Goal: Check status: Check status

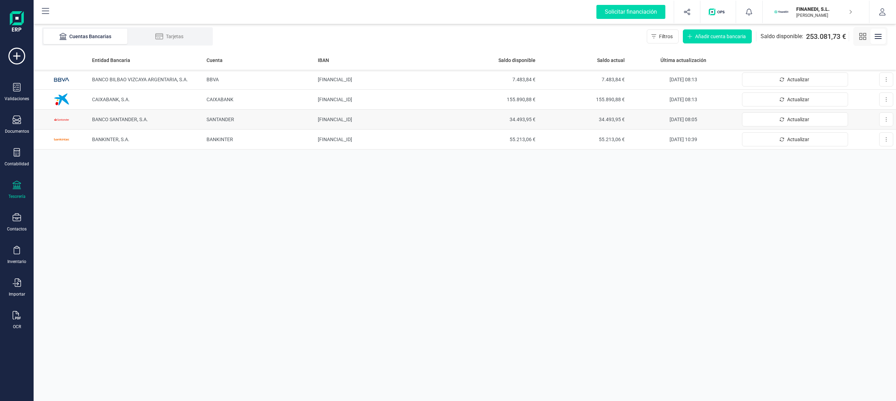
click at [147, 118] on span "BANCO SANTANDER, S.A." at bounding box center [120, 120] width 56 height 6
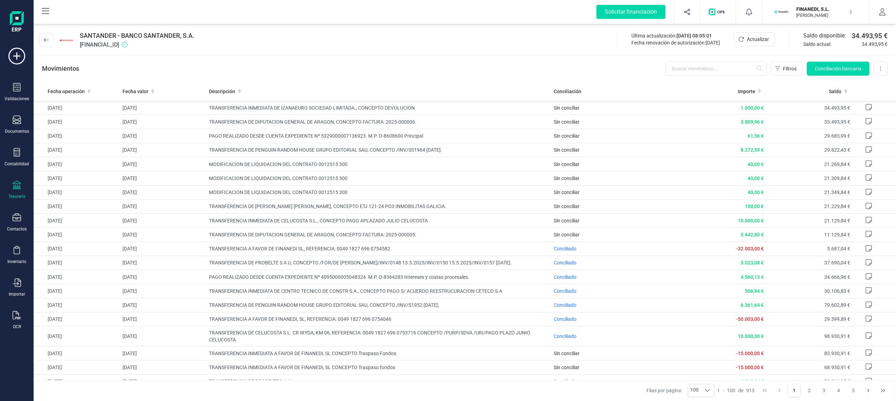
click at [360, 66] on div "Movimientos Filtros Conciliación bancaria Descargar Excel Eliminar cuenta" at bounding box center [465, 68] width 862 height 25
click at [42, 38] on button at bounding box center [46, 40] width 14 height 14
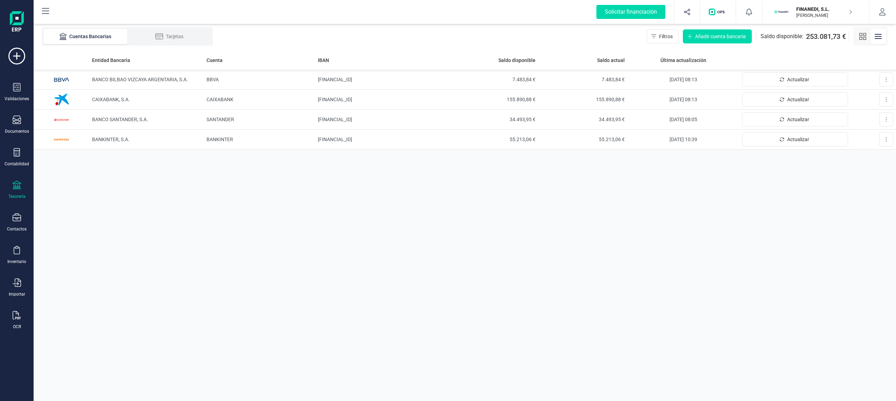
click at [794, 13] on div "FINANEDI, [PERSON_NAME]" at bounding box center [820, 11] width 54 height 15
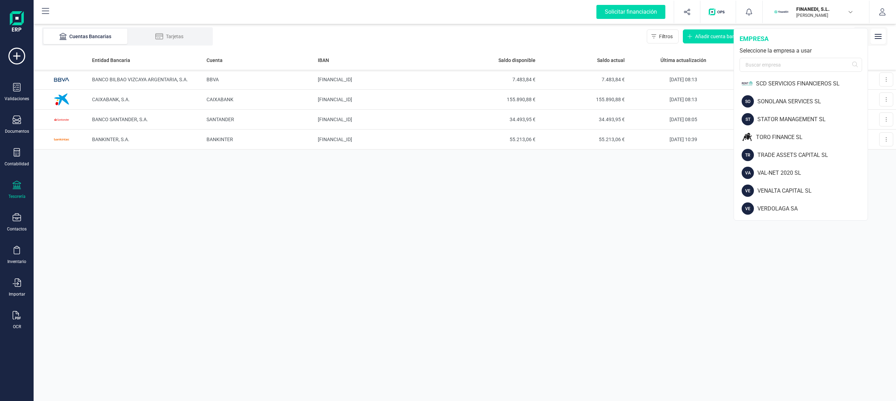
scroll to position [273, 0]
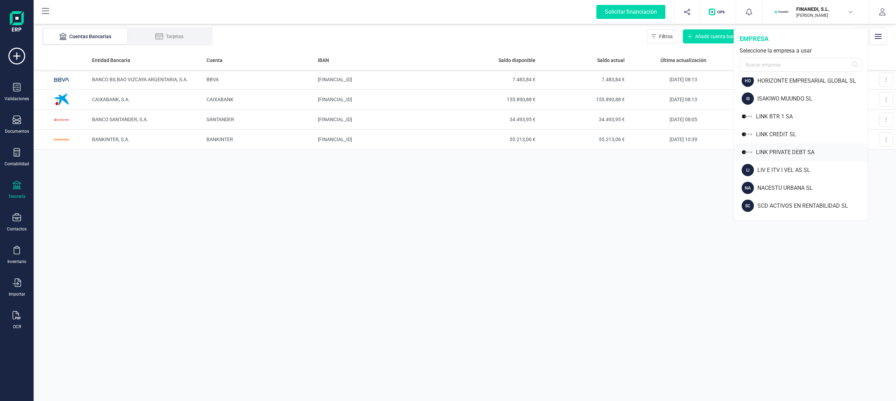
click at [787, 148] on div "LINK PRIVATE DEBT SA" at bounding box center [812, 152] width 112 height 8
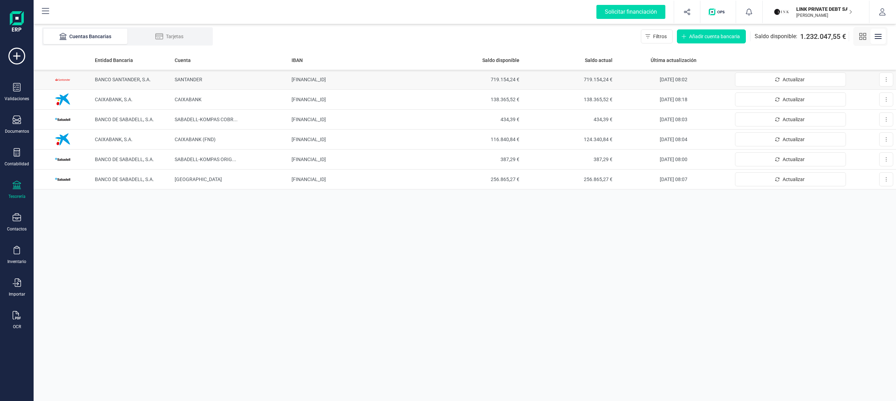
click at [100, 71] on td "BANCO SANTANDER, S.A." at bounding box center [132, 80] width 80 height 20
